Goal: Find specific page/section: Find specific page/section

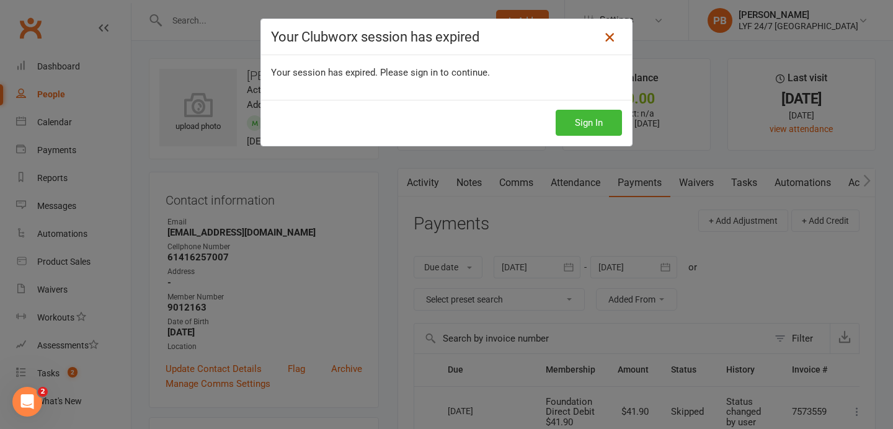
click at [610, 40] on icon at bounding box center [609, 37] width 15 height 15
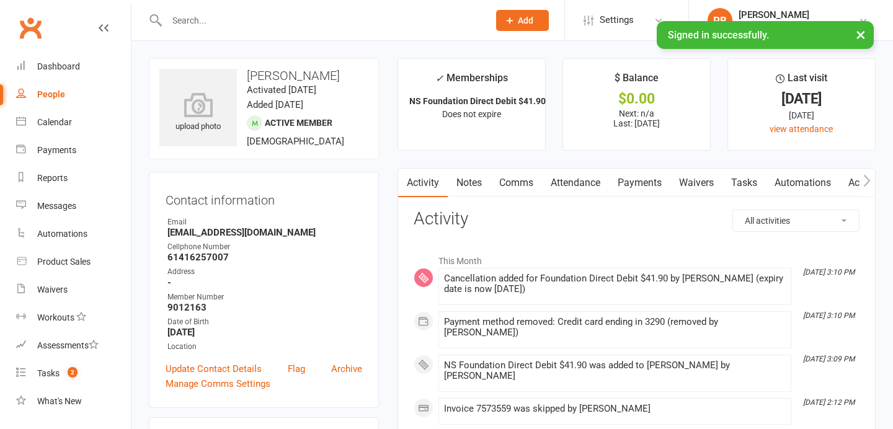
click at [308, 15] on input "text" at bounding box center [321, 20] width 317 height 17
paste input "Alan Hart"
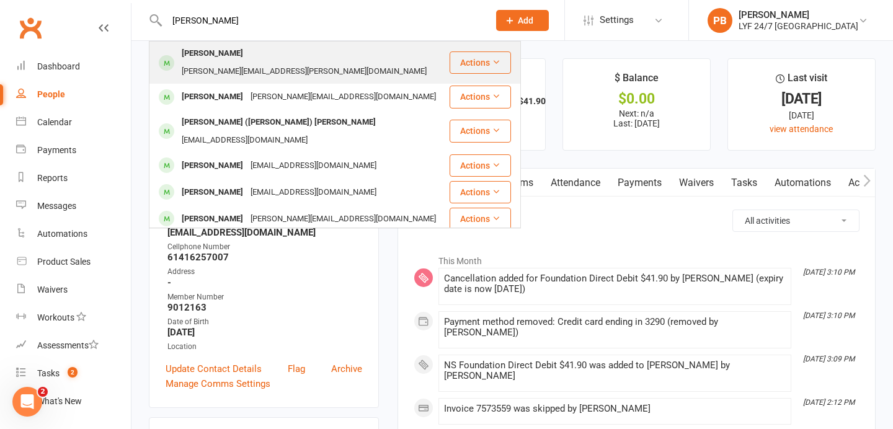
type input "Alan Hart"
click at [192, 57] on div "Alan Hart" at bounding box center [212, 54] width 69 height 18
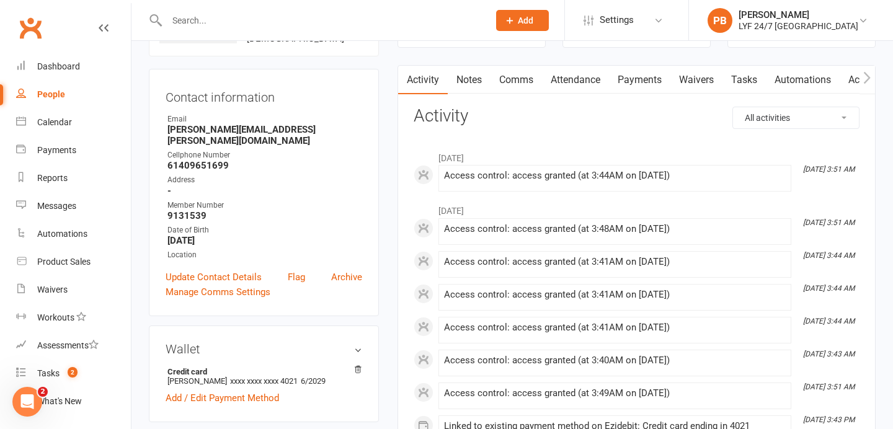
scroll to position [30, 0]
